Goal: Information Seeking & Learning: Learn about a topic

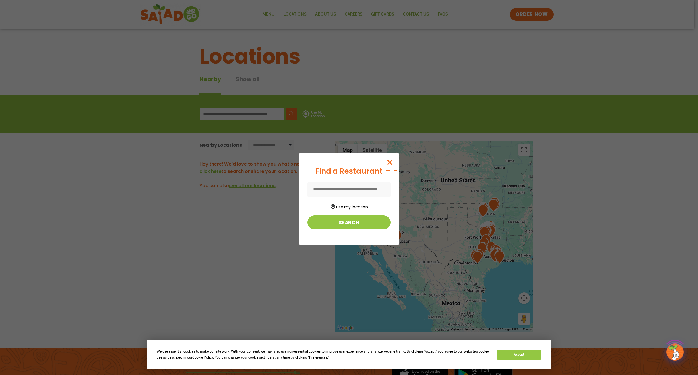
click at [394, 164] on button "Close modal" at bounding box center [390, 162] width 19 height 19
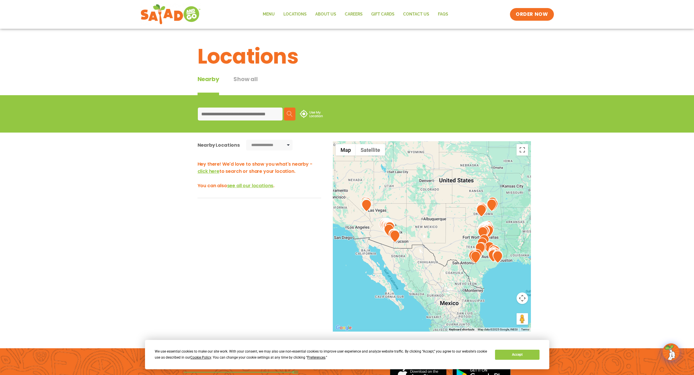
click at [264, 116] on input at bounding box center [240, 113] width 85 height 13
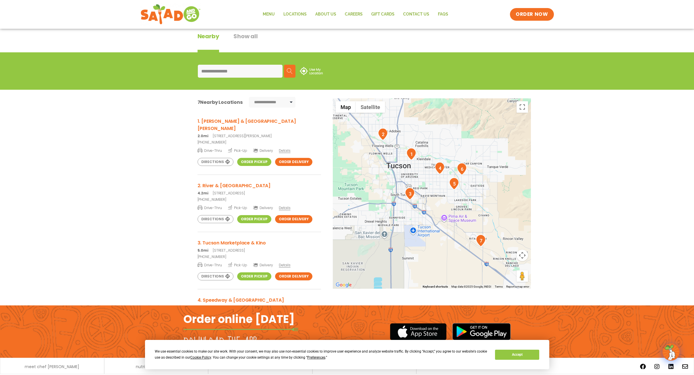
scroll to position [32, 0]
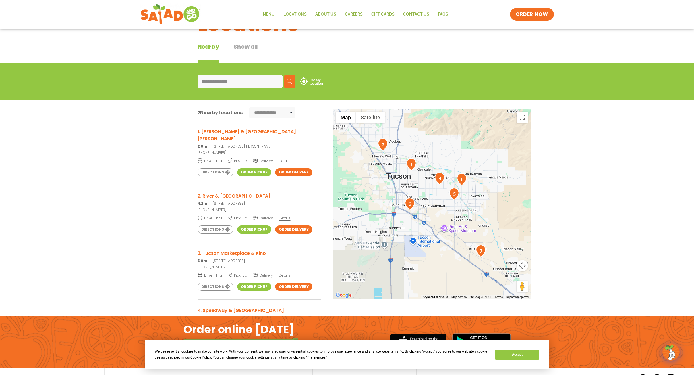
type input "**********"
click at [237, 130] on h3 "1. Campbell & Fort Lowell" at bounding box center [259, 135] width 123 height 14
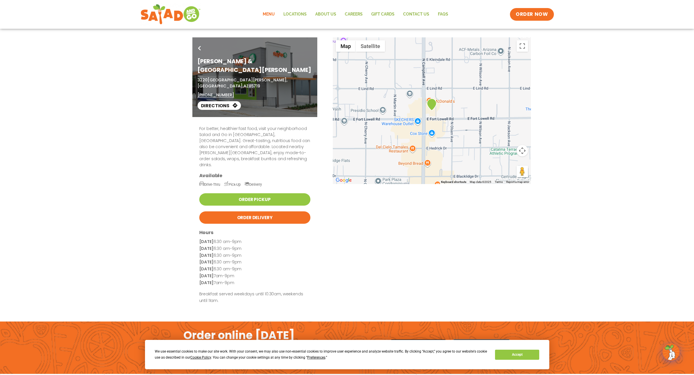
click at [267, 11] on link "Menu" at bounding box center [268, 14] width 21 height 13
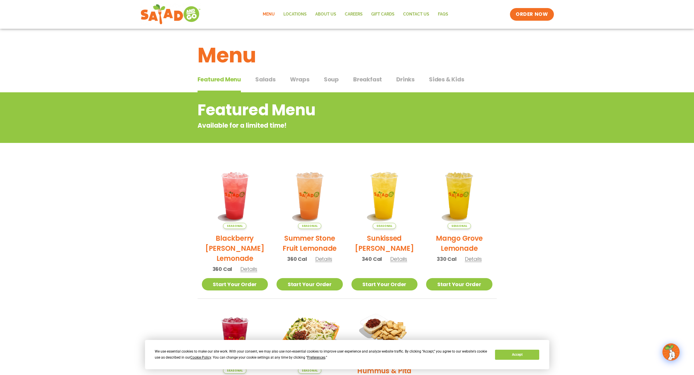
click at [296, 77] on span "Wraps" at bounding box center [300, 79] width 20 height 9
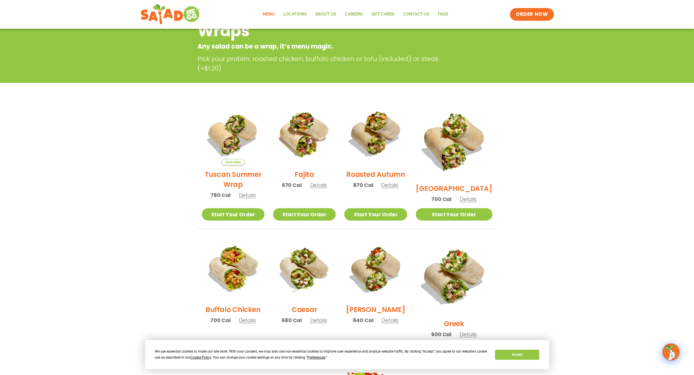
scroll to position [115, 0]
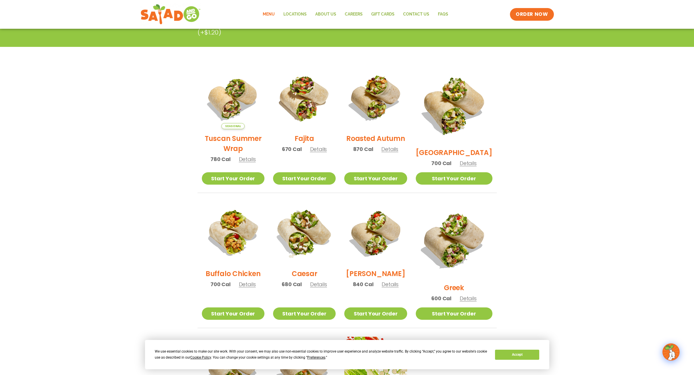
click at [310, 256] on img at bounding box center [305, 233] width 74 height 74
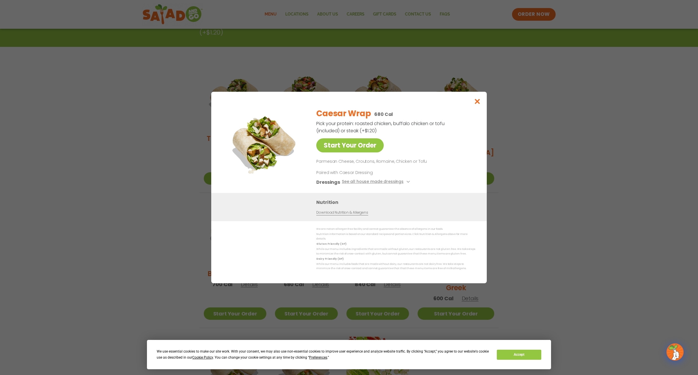
click at [160, 149] on div "Start Your Order Caesar Wrap 680 Cal Pick your protein: roasted chicken, buffal…" at bounding box center [349, 187] width 698 height 375
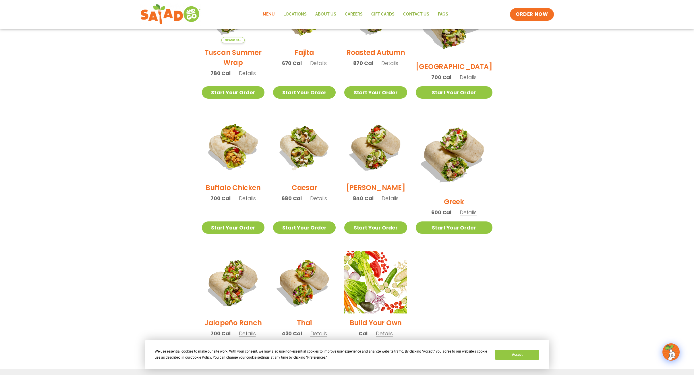
scroll to position [201, 0]
